Goal: Information Seeking & Learning: Learn about a topic

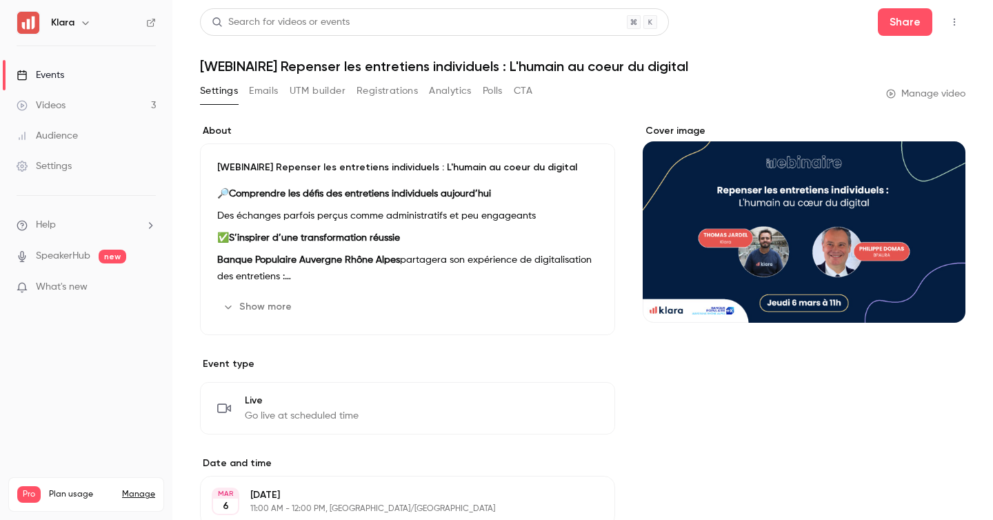
click at [147, 99] on link "Videos 3" at bounding box center [86, 105] width 172 height 30
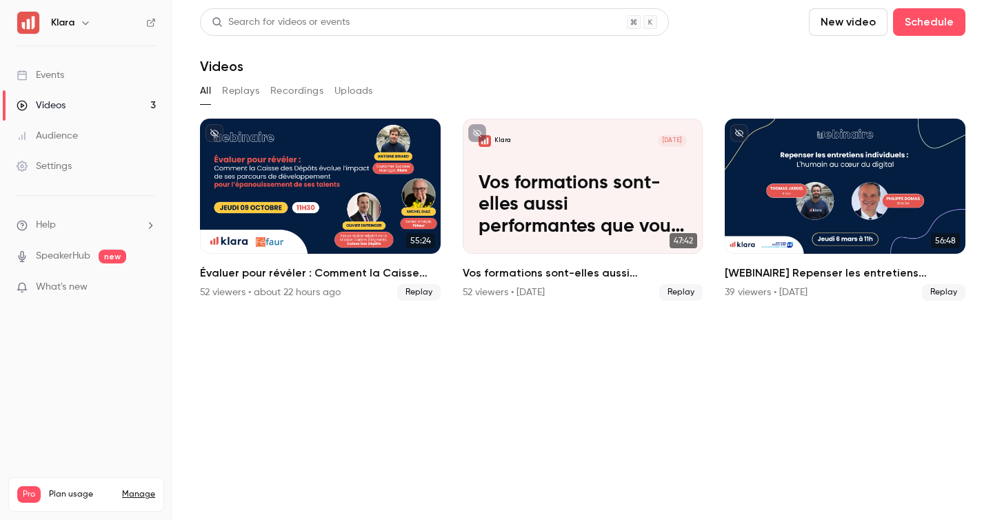
click at [123, 63] on link "Events" at bounding box center [86, 75] width 172 height 30
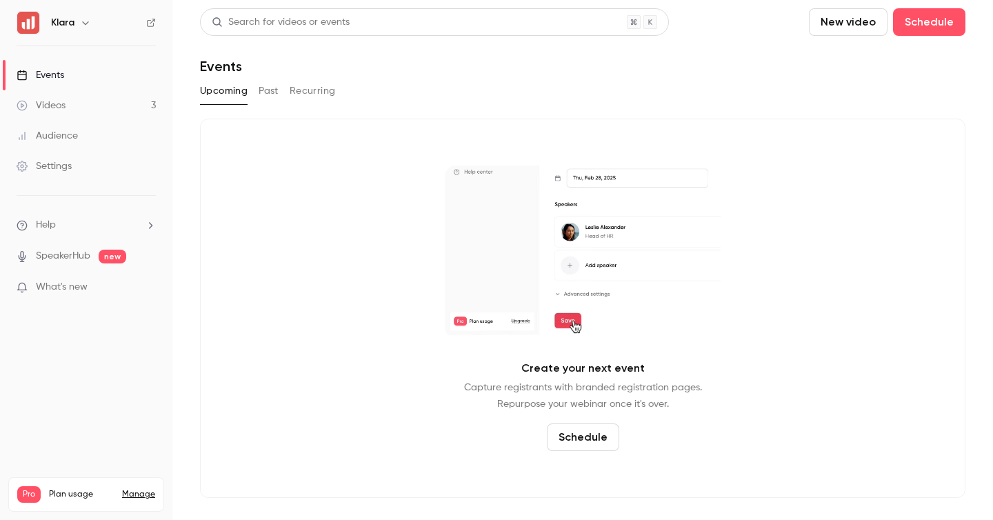
click at [117, 113] on link "Videos 3" at bounding box center [86, 105] width 172 height 30
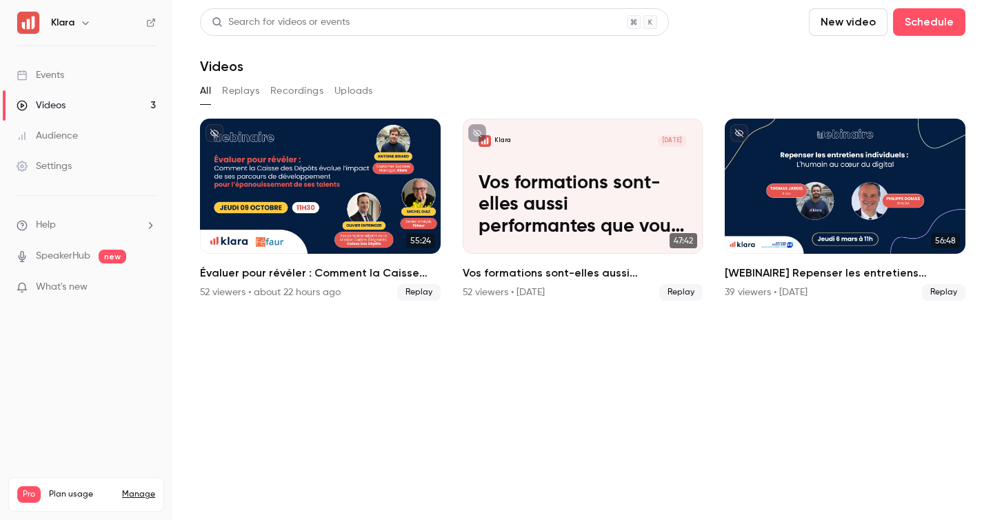
click at [229, 295] on div "52 viewers • about 22 hours ago" at bounding box center [270, 293] width 141 height 14
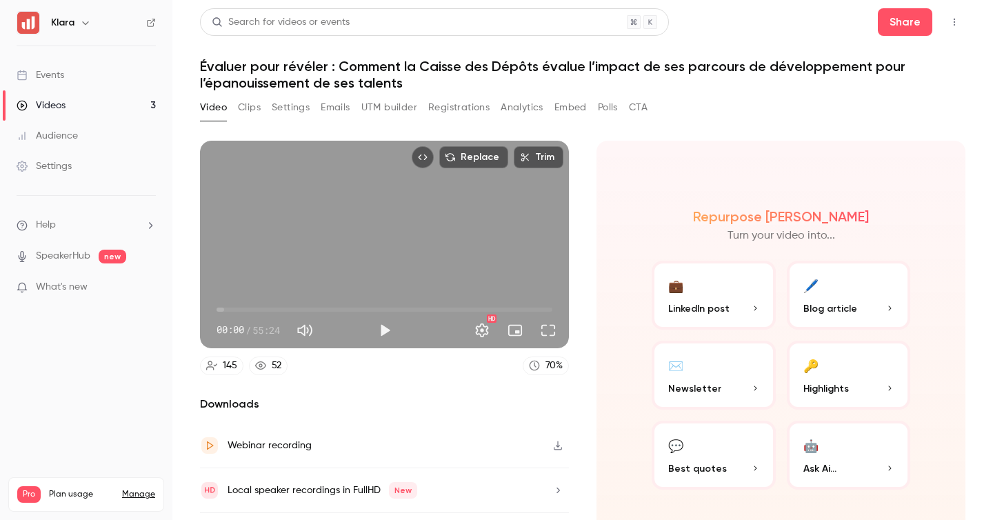
click at [456, 101] on button "Registrations" at bounding box center [458, 108] width 61 height 22
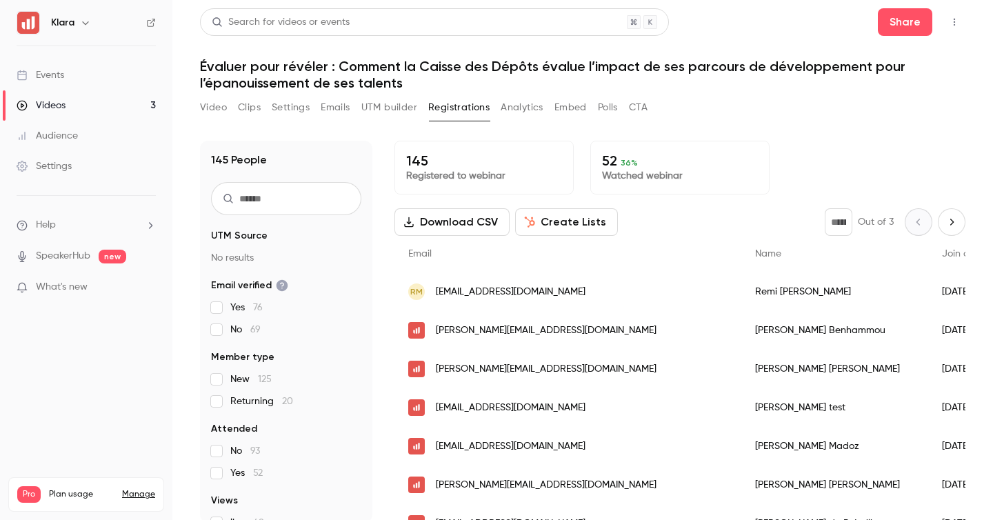
click at [521, 103] on button "Analytics" at bounding box center [522, 108] width 43 height 22
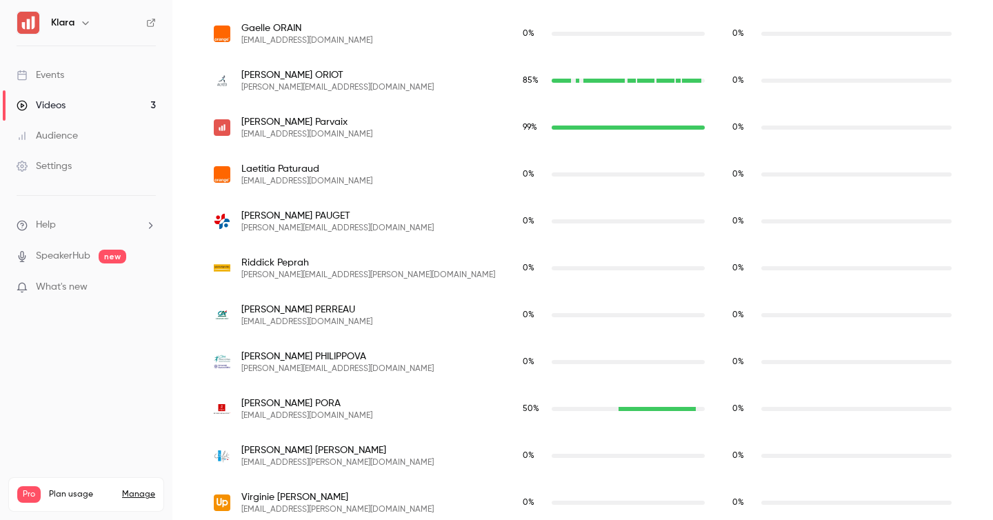
scroll to position [5514, 0]
